Goal: Information Seeking & Learning: Learn about a topic

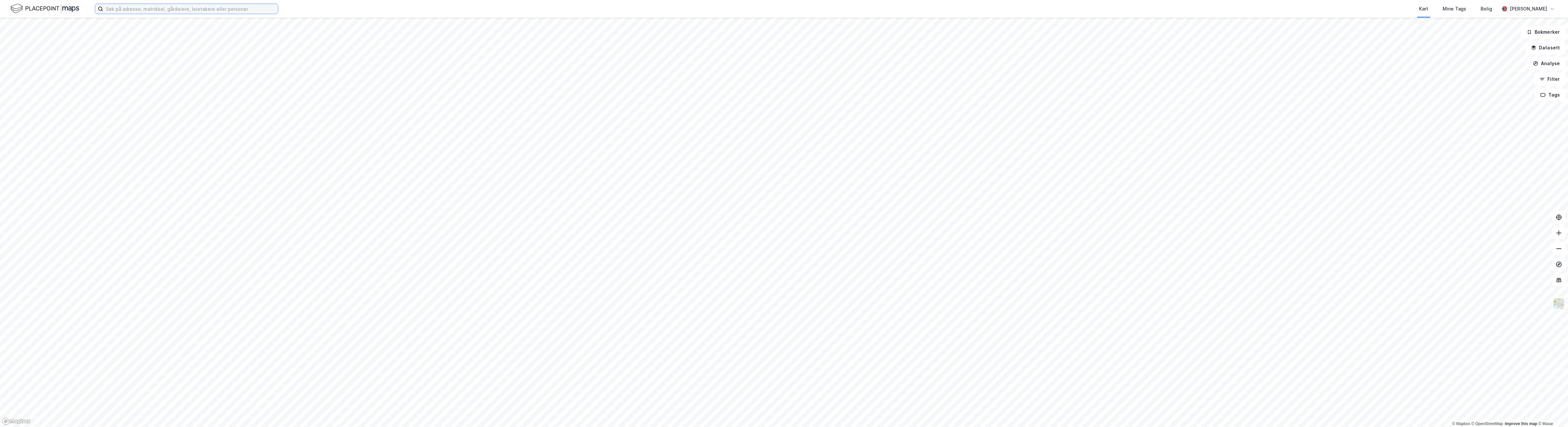
click at [251, 9] on input at bounding box center [190, 9] width 175 height 10
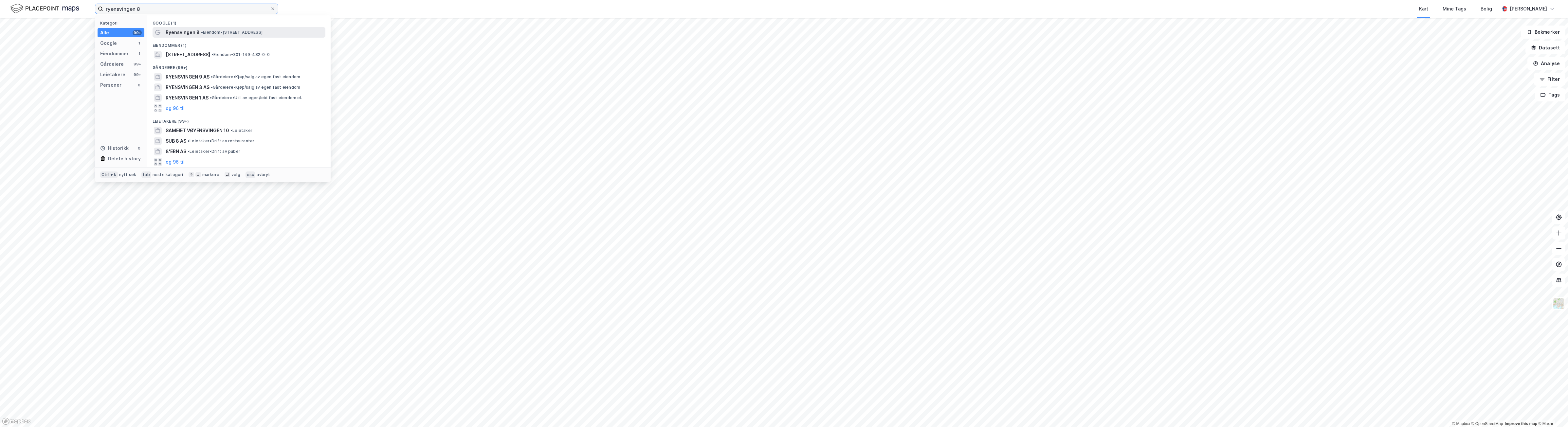
type input "ryensvingen 8"
click at [181, 35] on span "Ryensvingen 8" at bounding box center [183, 32] width 34 height 8
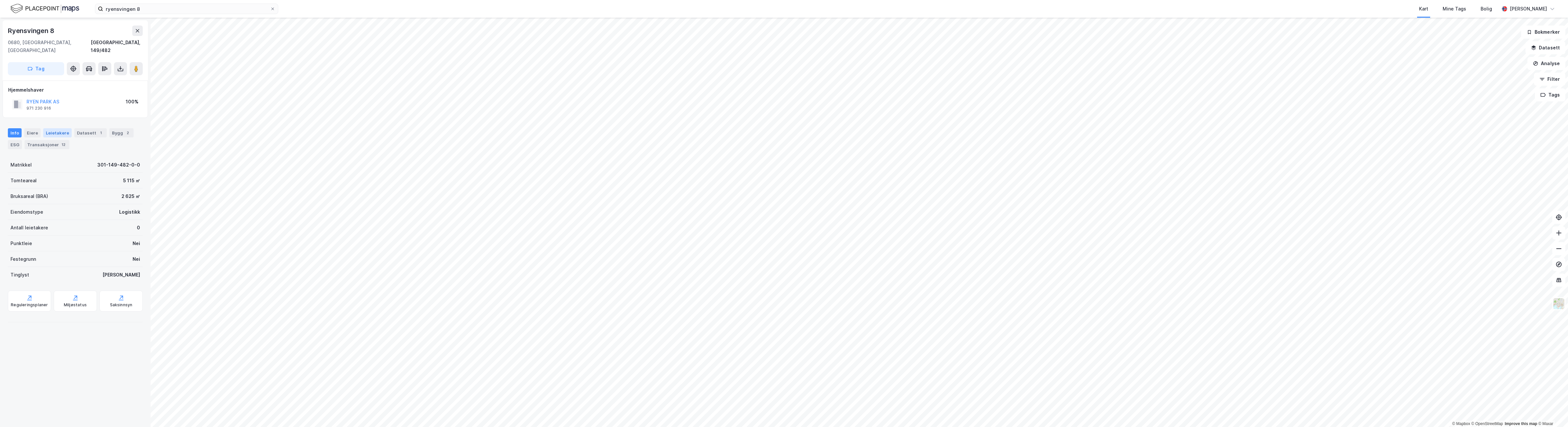
click at [59, 128] on div "Leietakere" at bounding box center [57, 133] width 29 height 9
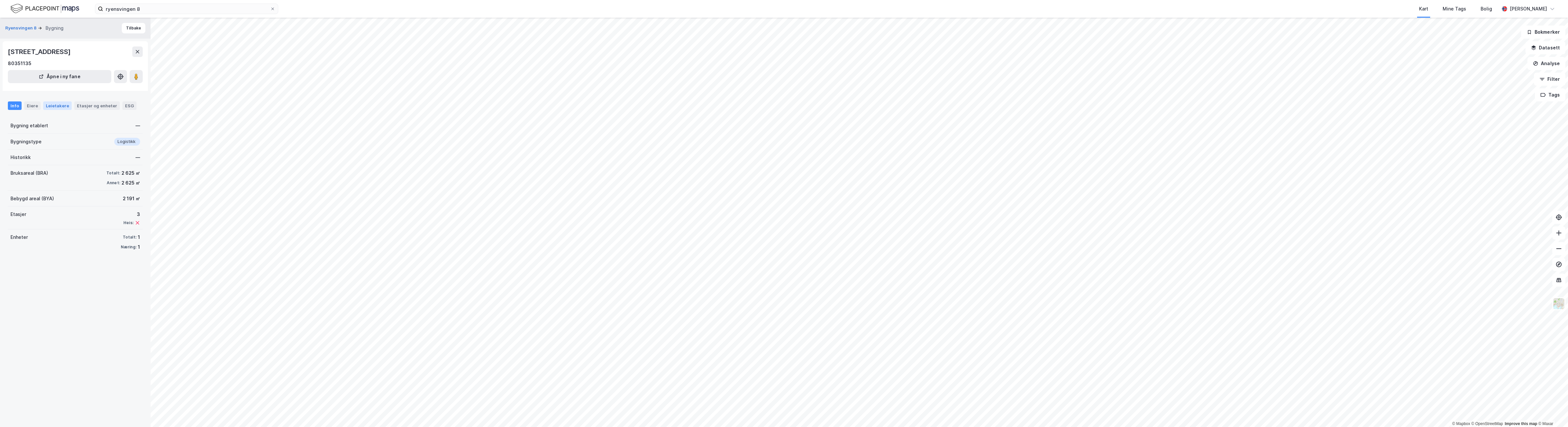
click at [59, 106] on div "Leietakere" at bounding box center [57, 106] width 29 height 9
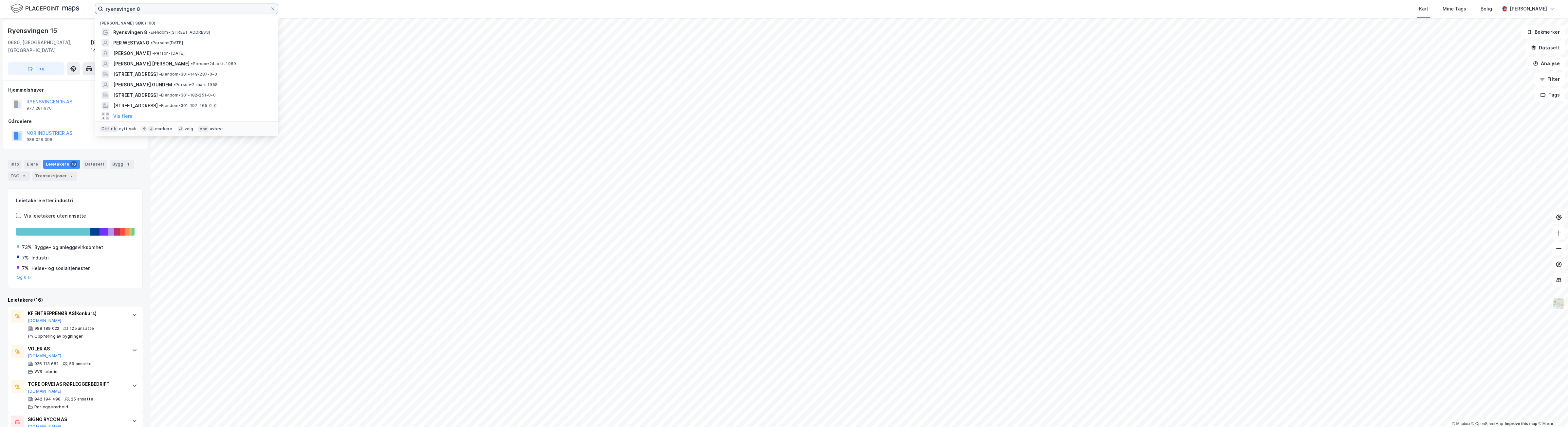
drag, startPoint x: 126, startPoint y: 8, endPoint x: 71, endPoint y: 7, distance: 55.0
click at [71, 7] on div "ryensvingen 8 Nylige søk (100) Ryensvingen 8 • Eiendom • [STREET_ADDRESS] • Per…" at bounding box center [784, 9] width 1568 height 18
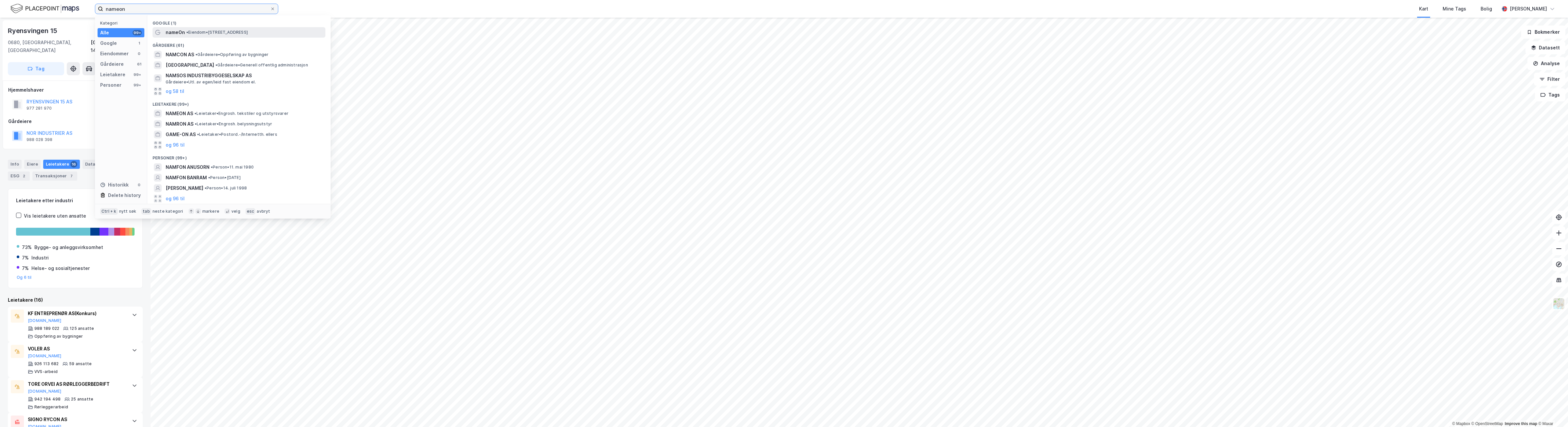
type input "nameon"
click at [205, 32] on span "• Eiendom • [STREET_ADDRESS]" at bounding box center [217, 32] width 61 height 5
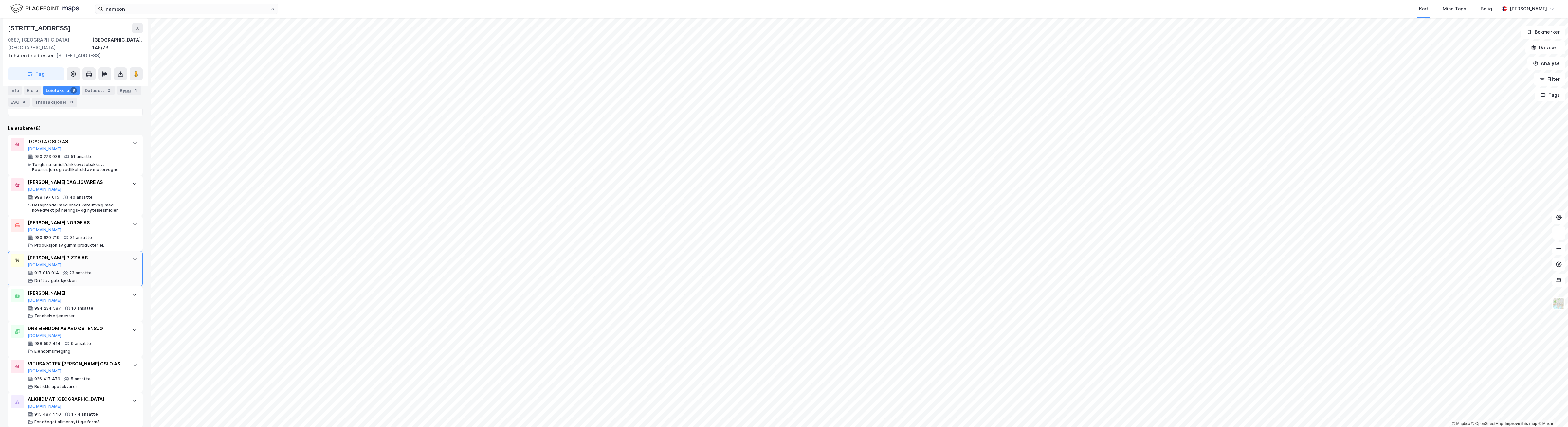
scroll to position [189, 0]
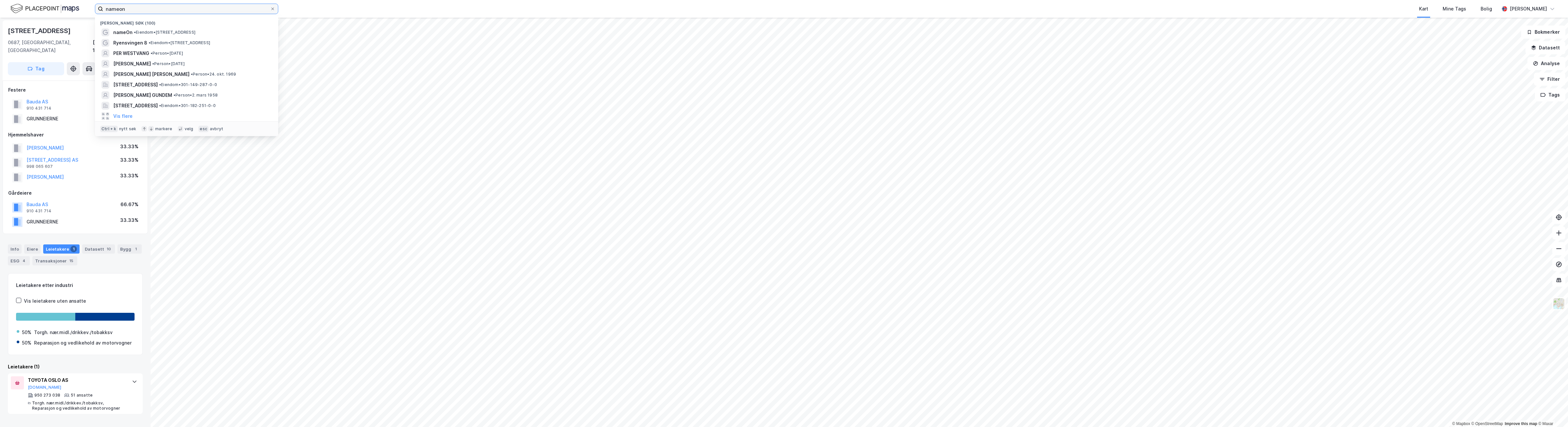
drag, startPoint x: 124, startPoint y: 10, endPoint x: 58, endPoint y: 6, distance: 66.1
click at [58, 6] on div "nameon [PERSON_NAME] søk (100) nameOn • Eiendom • [STREET_ADDRESS] • Eiendom • …" at bounding box center [784, 9] width 1568 height 18
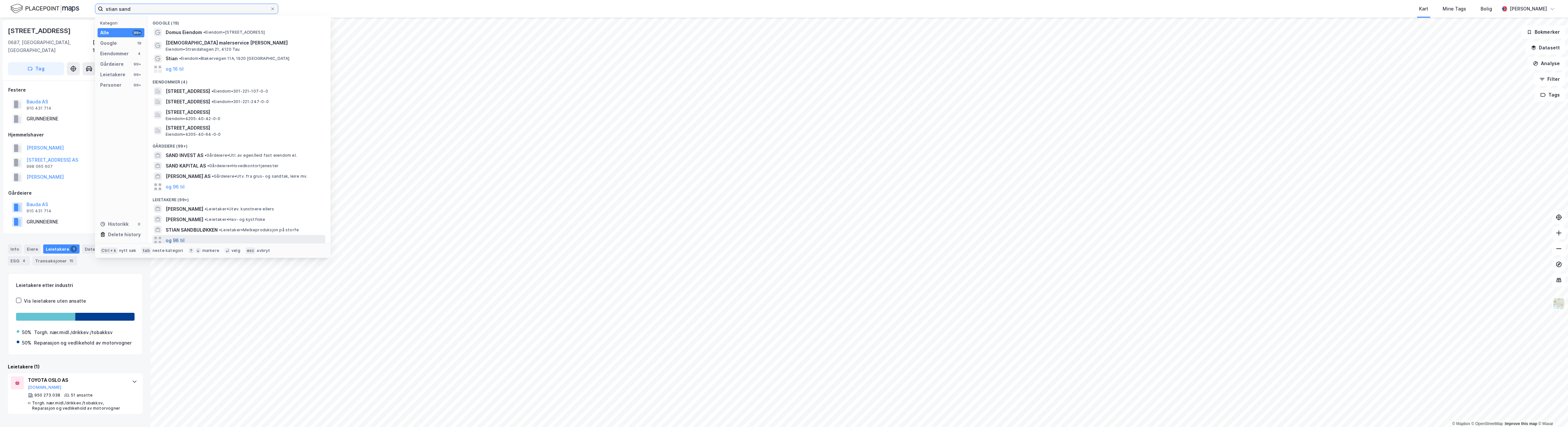
type input "stian sand"
click at [176, 237] on button "og 96 til" at bounding box center [175, 240] width 19 height 8
